Goal: Information Seeking & Learning: Learn about a topic

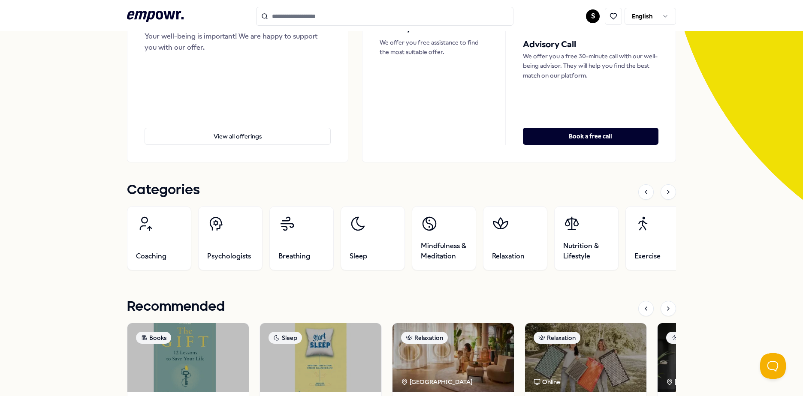
scroll to position [172, 0]
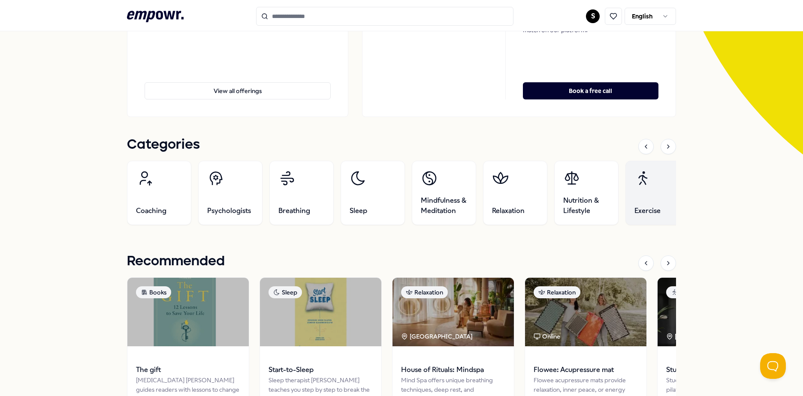
click at [642, 204] on link "Exercise" at bounding box center [658, 193] width 64 height 64
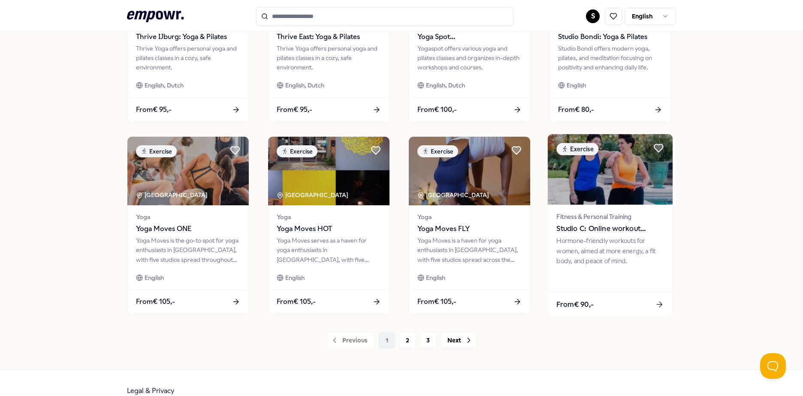
scroll to position [356, 0]
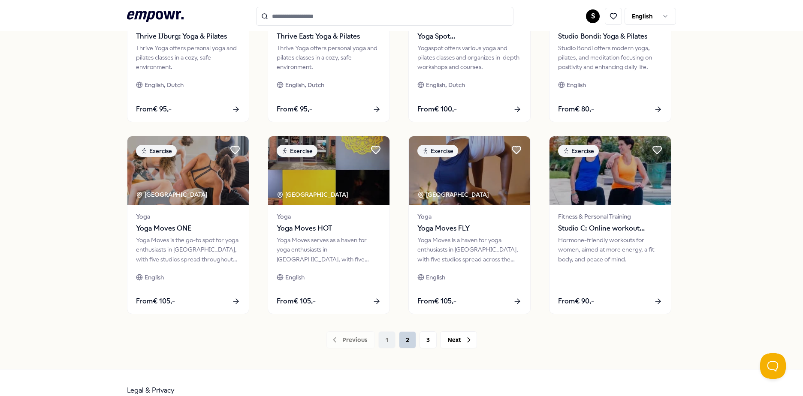
click at [410, 343] on button "2" at bounding box center [407, 340] width 17 height 17
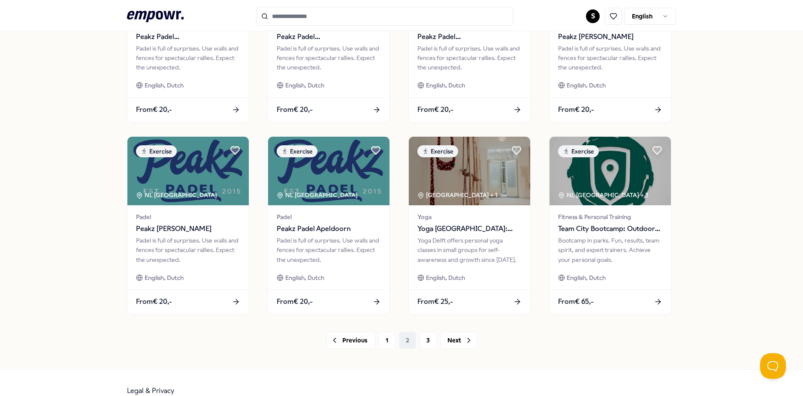
scroll to position [356, 0]
click at [420, 340] on button "3" at bounding box center [428, 340] width 17 height 17
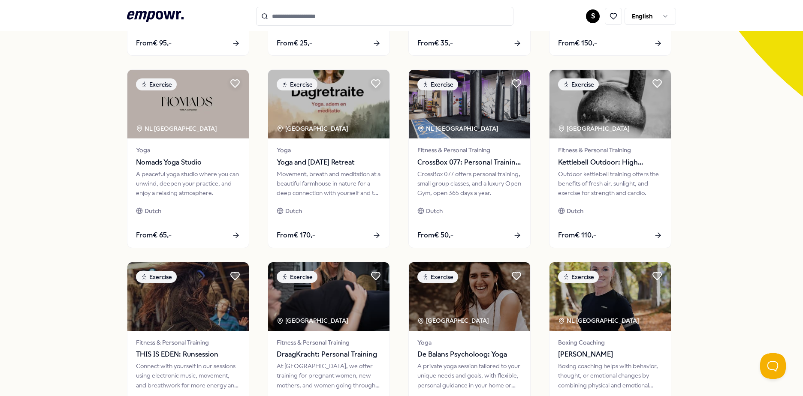
scroll to position [227, 0]
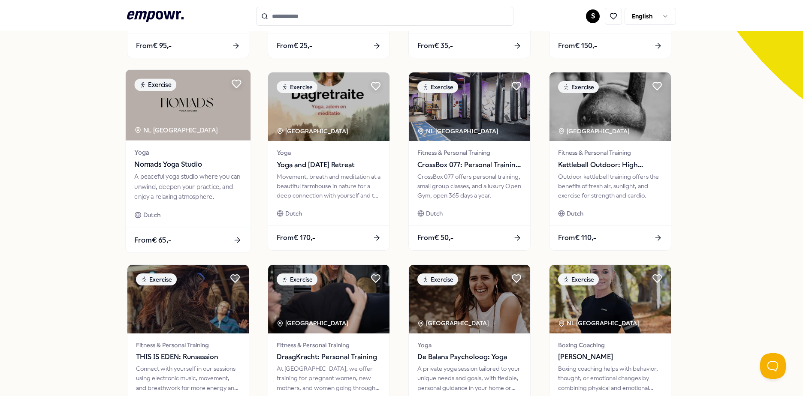
click at [173, 166] on span "Nomads Yoga Studio" at bounding box center [187, 164] width 107 height 11
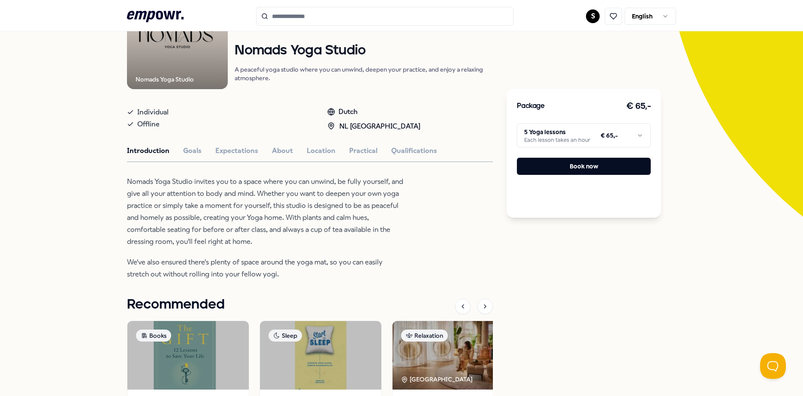
scroll to position [98, 0]
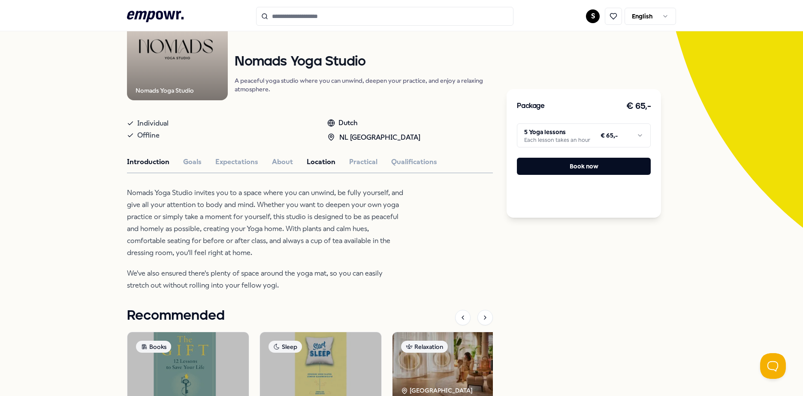
click at [312, 162] on button "Location" at bounding box center [321, 162] width 29 height 11
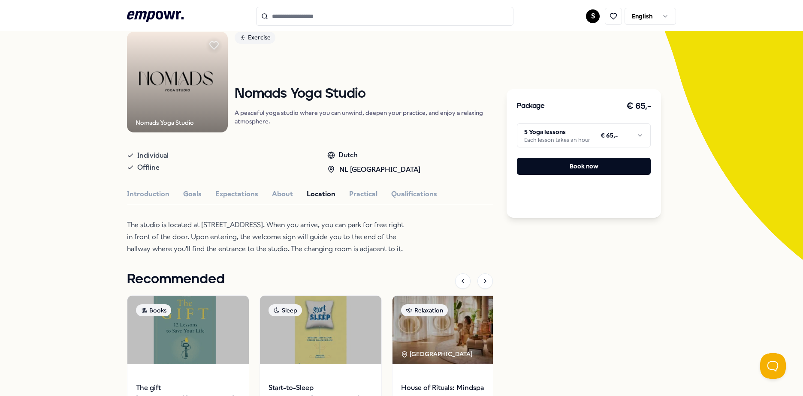
scroll to position [12, 0]
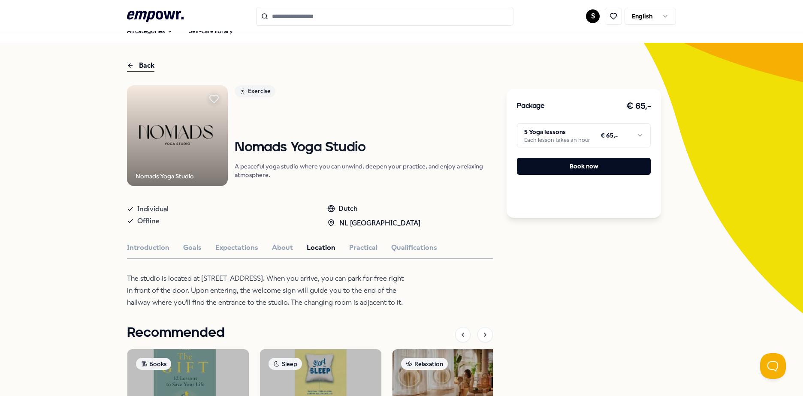
click at [143, 59] on div "Back Nomads Yoga Studio Exercise Nomads Yoga Studio A peaceful yoga studio wher…" at bounding box center [401, 298] width 549 height 511
click at [142, 62] on div "Back" at bounding box center [140, 66] width 27 height 12
